Goal: Task Accomplishment & Management: Manage account settings

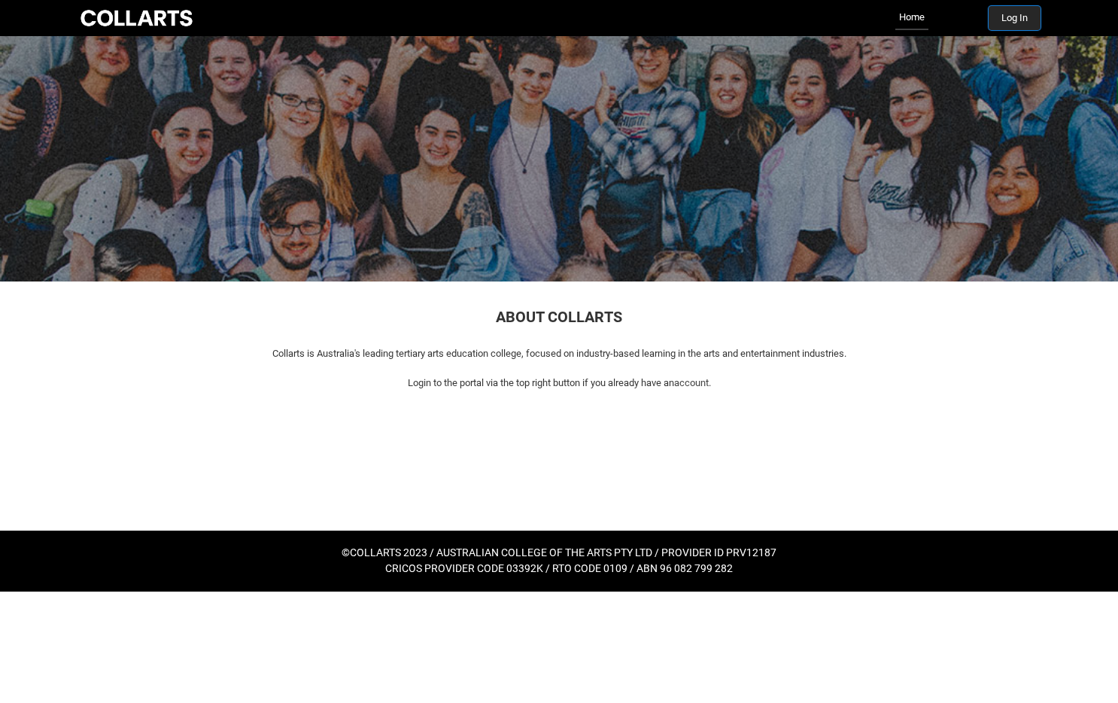
click at [1009, 23] on button "Log In" at bounding box center [1014, 18] width 52 height 24
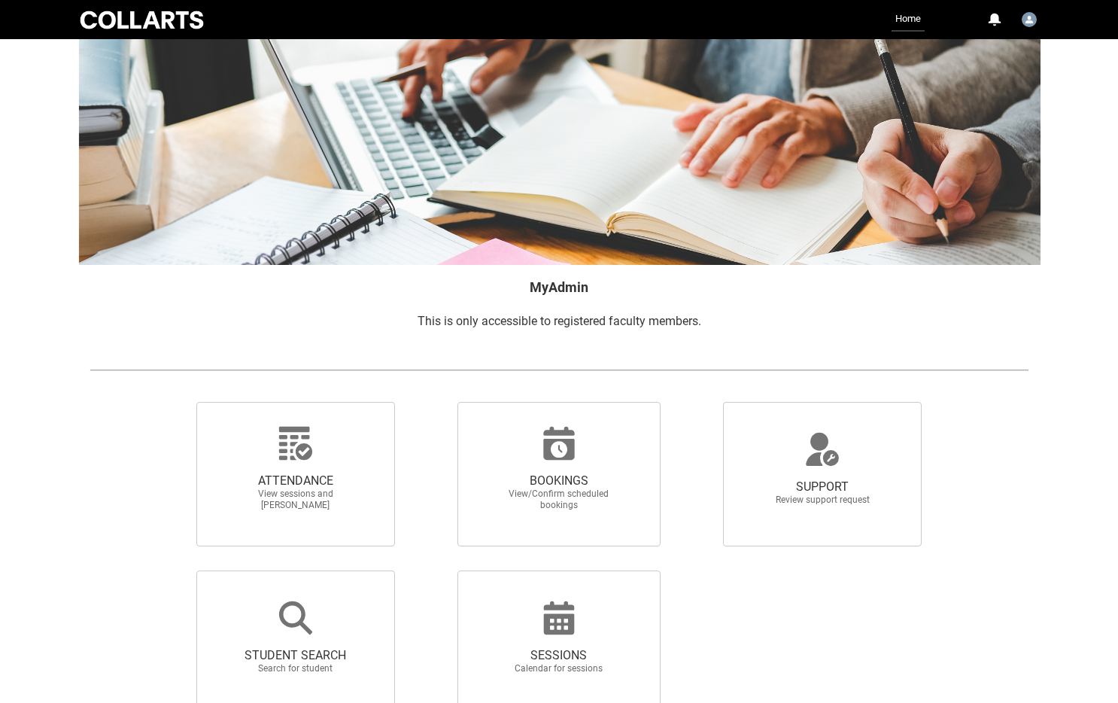
scroll to position [126, 0]
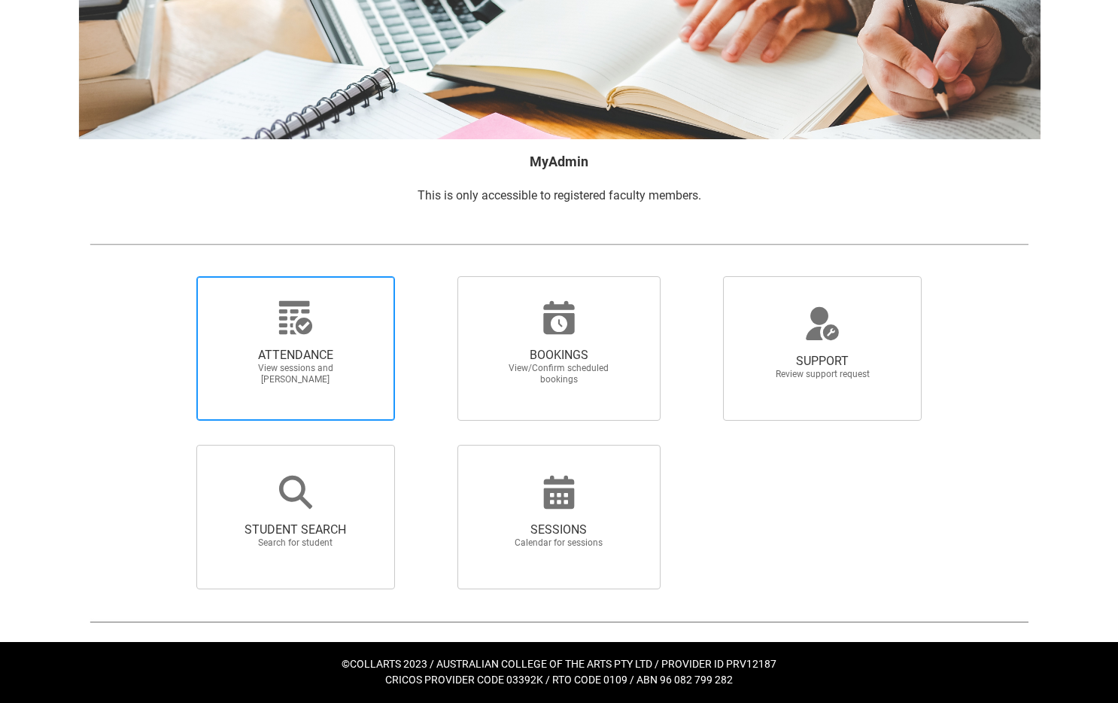
click at [287, 376] on span "View sessions and [PERSON_NAME]" at bounding box center [295, 374] width 132 height 23
click at [172, 276] on input "ATTENDANCE View sessions and [PERSON_NAME]" at bounding box center [171, 275] width 1 height 1
radio input "true"
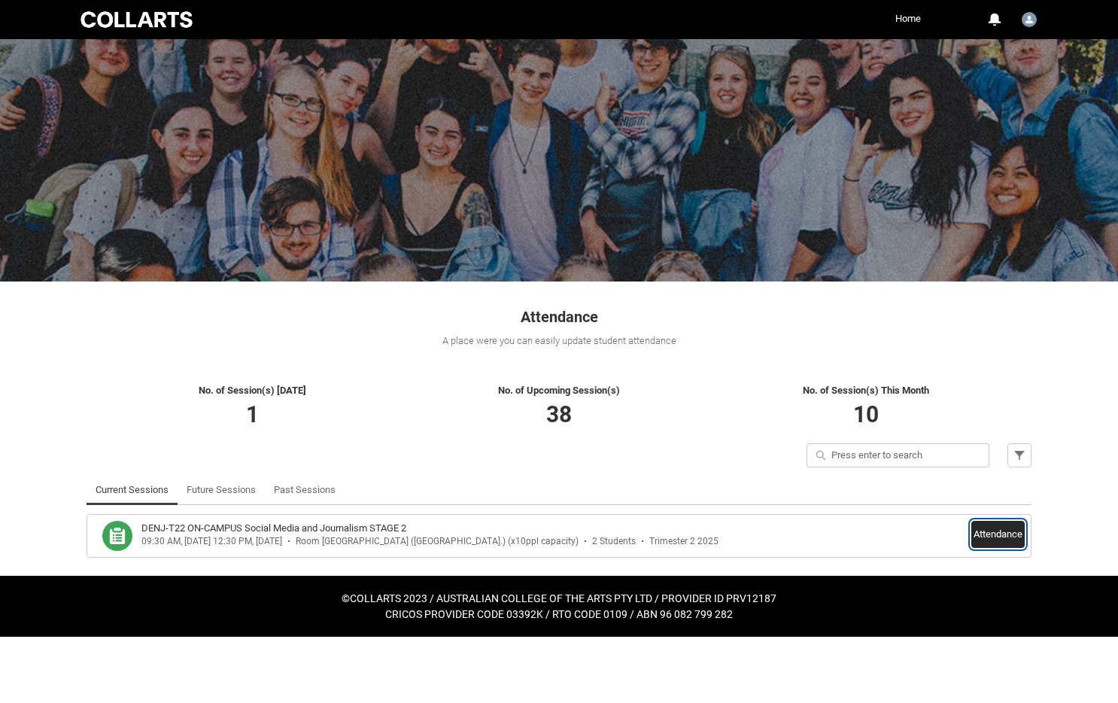
click at [1005, 536] on button "Attendance" at bounding box center [997, 534] width 53 height 27
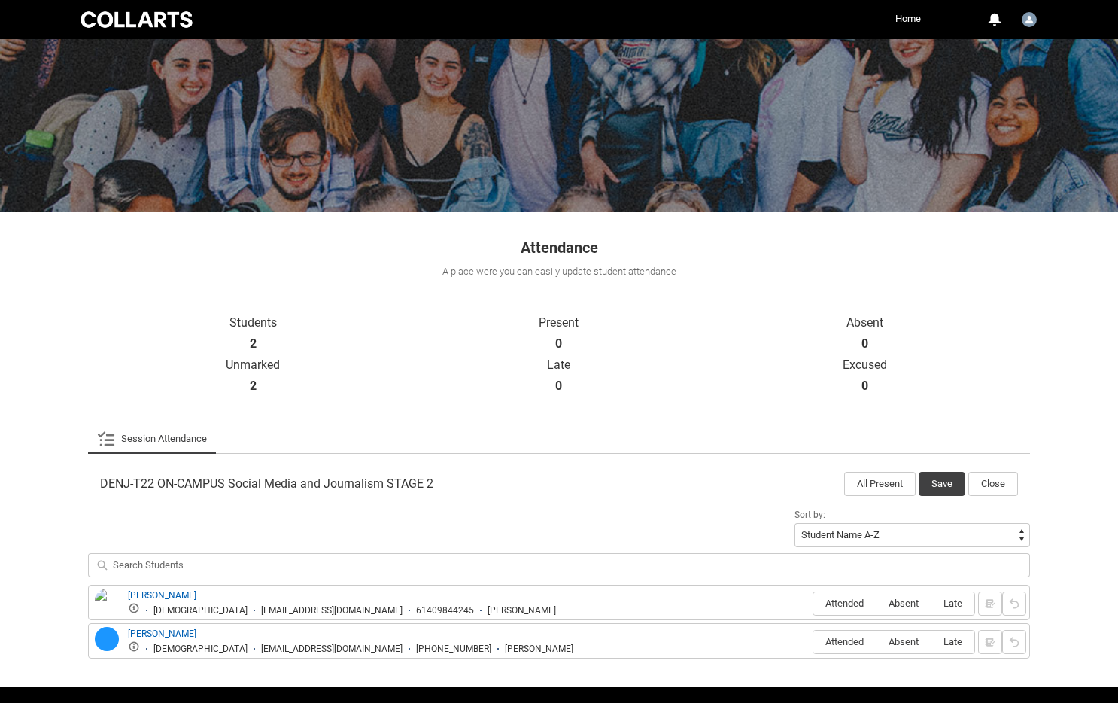
scroll to position [114, 0]
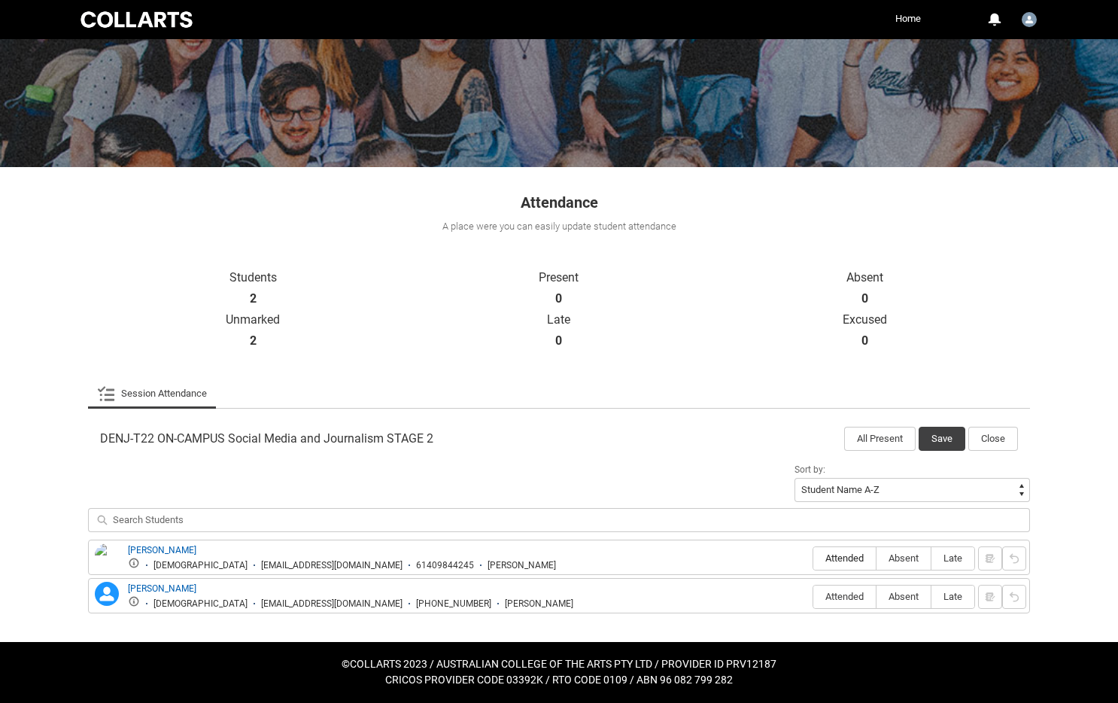
click at [848, 563] on span "Attended" at bounding box center [844, 557] width 62 height 11
click at [813, 558] on input "Attended" at bounding box center [812, 557] width 1 height 1
type lightning-radio-group "Attended"
radio input "true"
click at [899, 600] on span "Absent" at bounding box center [903, 595] width 54 height 11
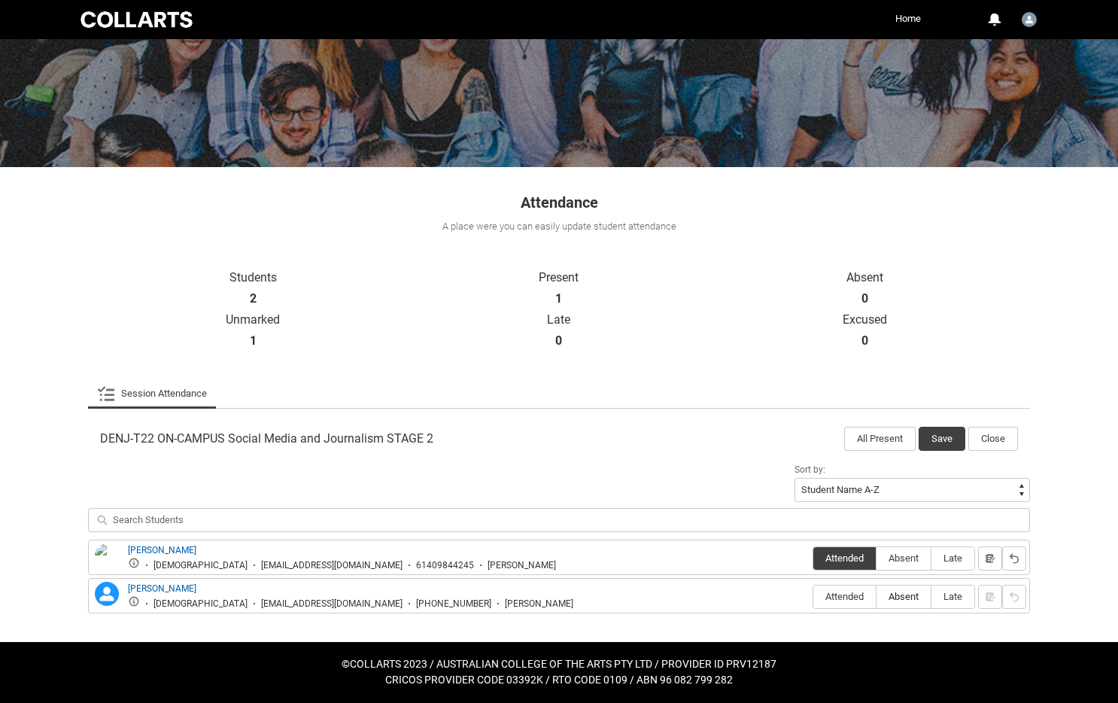
click at [876, 596] on input "Absent" at bounding box center [876, 596] width 1 height 1
type lightning-radio-group "Absent"
radio input "true"
click at [943, 441] on button "Save" at bounding box center [941, 439] width 47 height 24
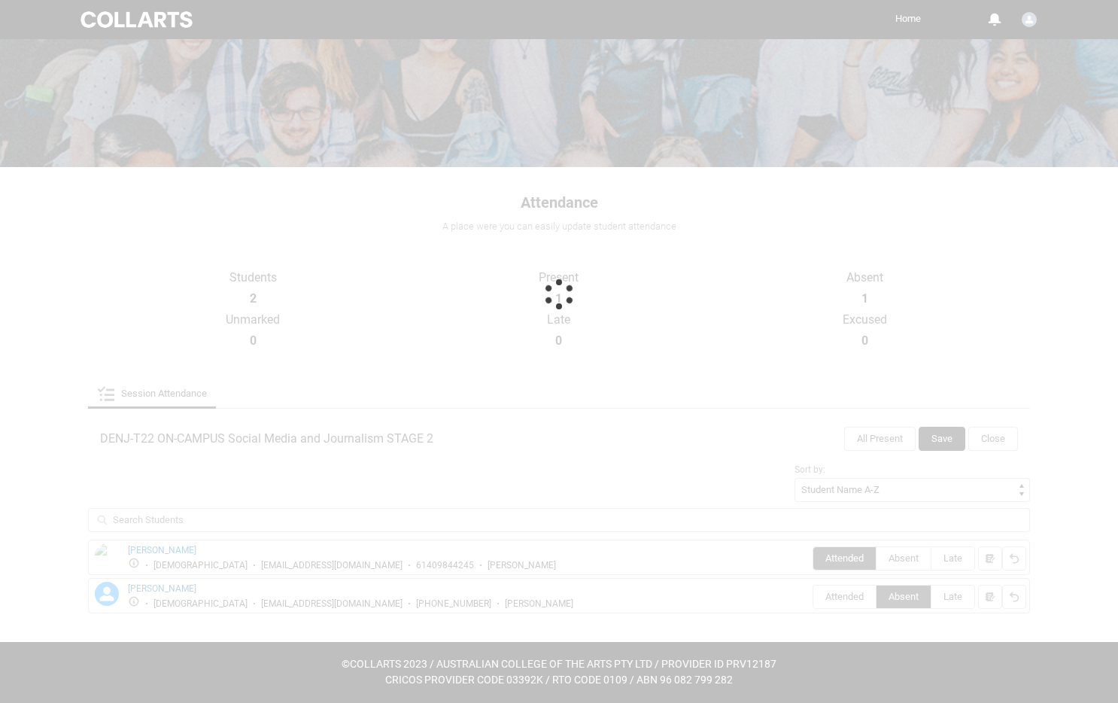
scroll to position [0, 0]
